Goal: Find specific page/section: Find specific page/section

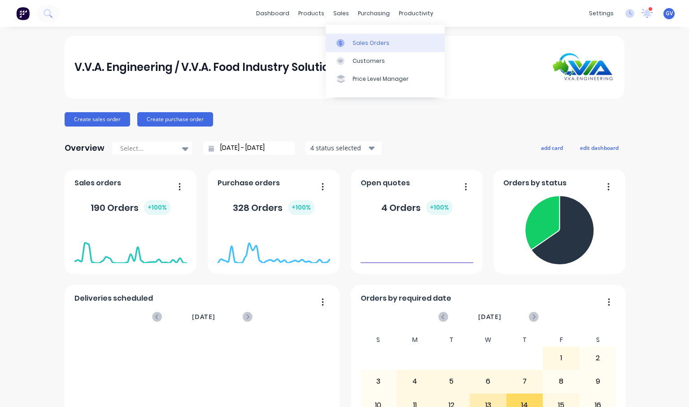
click at [358, 43] on div "Sales Orders" at bounding box center [371, 43] width 37 height 8
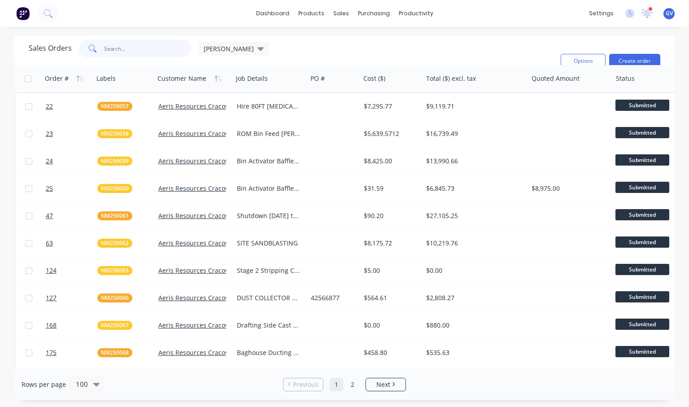
click at [126, 51] on input "text" at bounding box center [148, 48] width 88 height 18
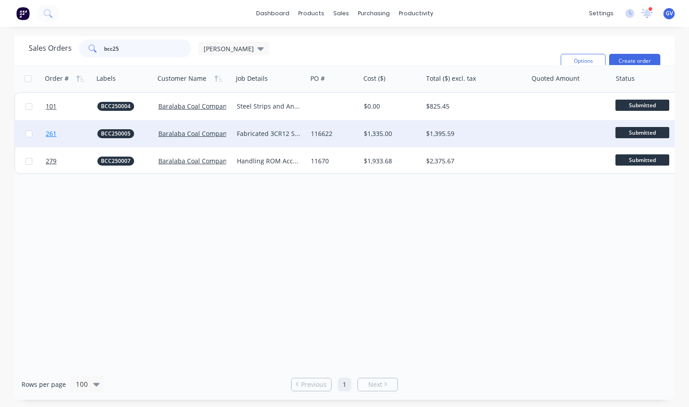
type input "bcc25"
click at [78, 130] on link "261" at bounding box center [72, 133] width 52 height 27
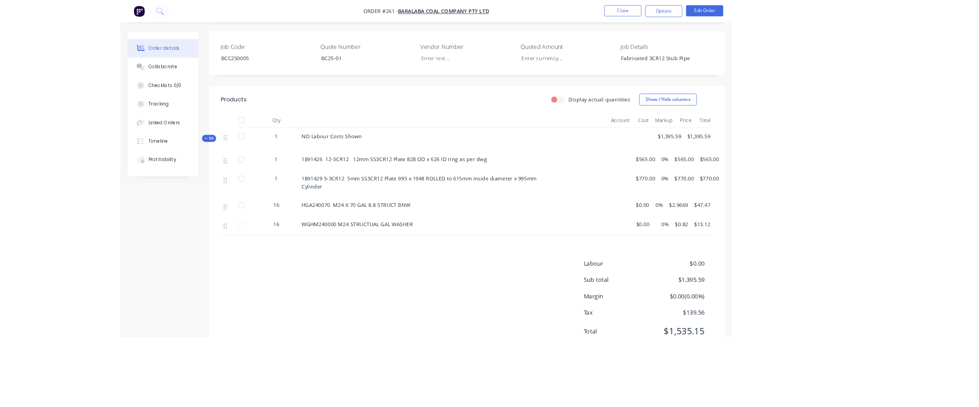
scroll to position [215, 0]
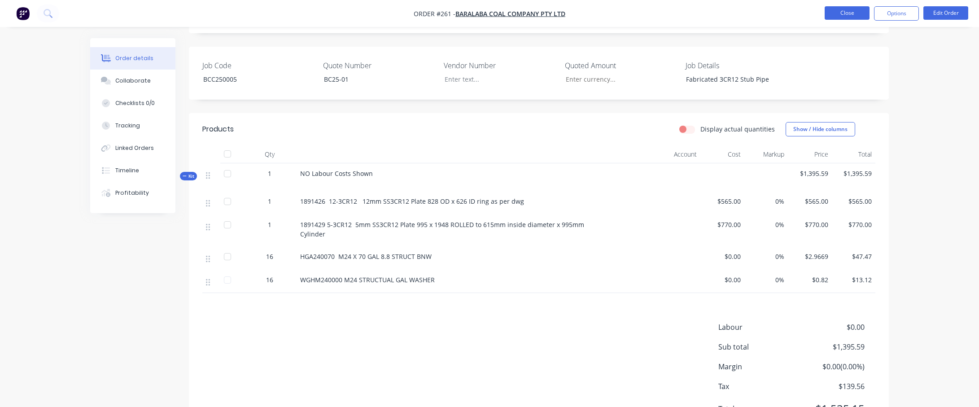
click at [689, 12] on button "Close" at bounding box center [847, 12] width 45 height 13
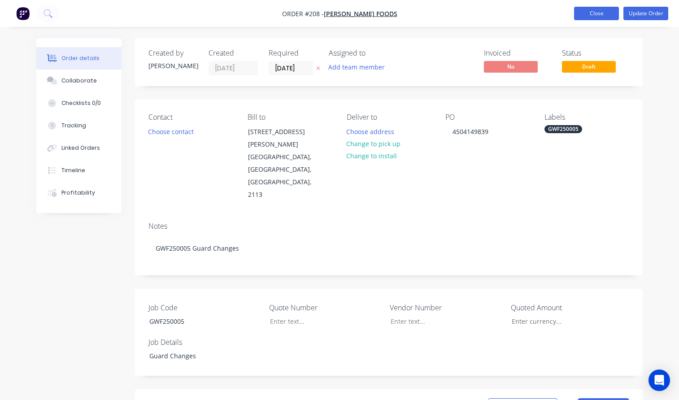
click at [588, 12] on button "Close" at bounding box center [596, 13] width 45 height 13
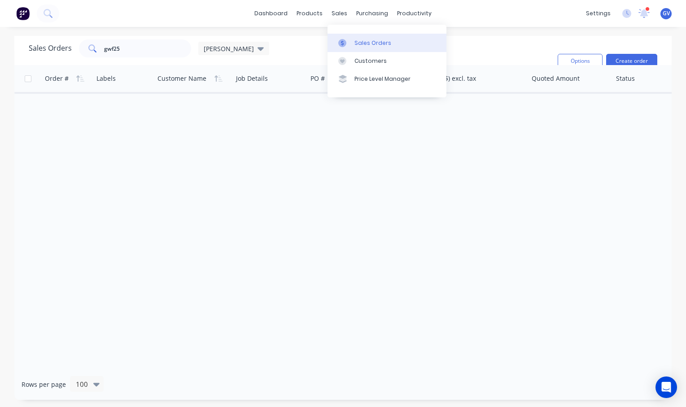
click at [361, 41] on div "Sales Orders" at bounding box center [373, 43] width 37 height 8
click at [127, 51] on input "gwf25" at bounding box center [148, 48] width 88 height 18
type input "g"
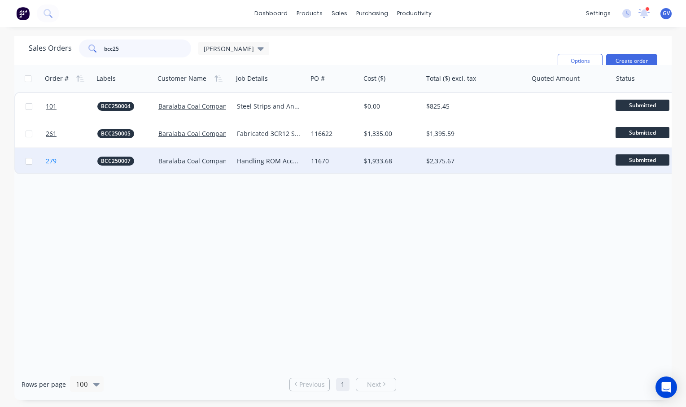
type input "bcc25"
click at [82, 159] on link "279" at bounding box center [72, 161] width 52 height 27
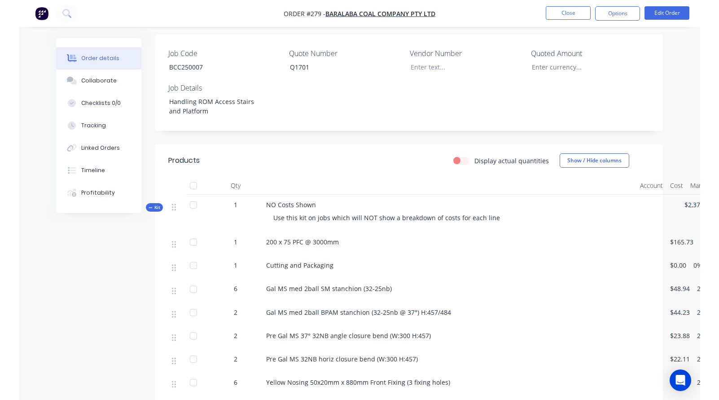
scroll to position [224, 0]
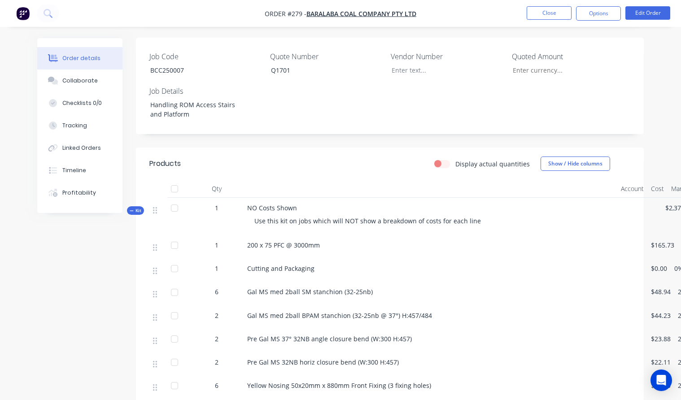
click at [0, 119] on html "Order #279 - Baralaba Coal Company Pty Ltd Close Options Edit Order Order detai…" at bounding box center [340, 296] width 681 height 1041
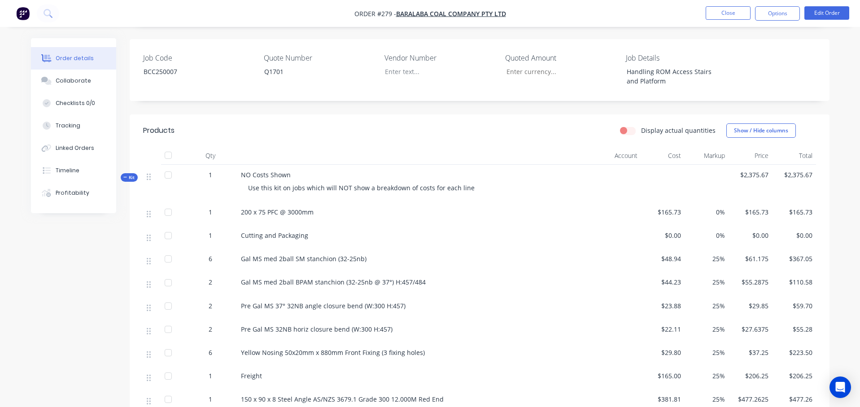
scroll to position [215, 0]
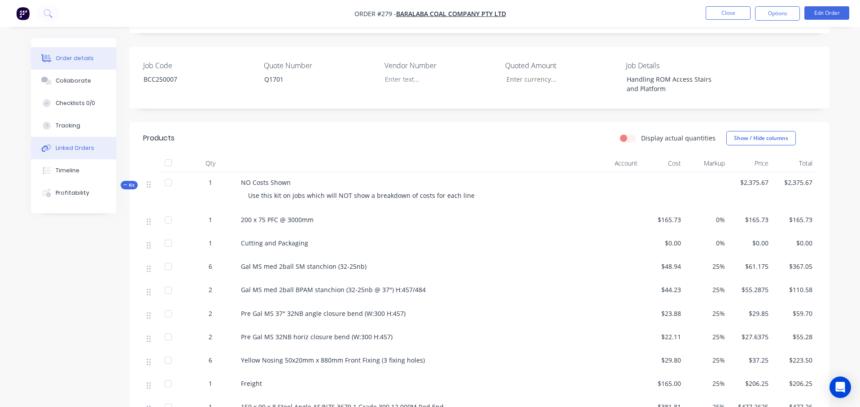
click at [79, 146] on div "Linked Orders" at bounding box center [75, 148] width 39 height 8
